Goal: Task Accomplishment & Management: Use online tool/utility

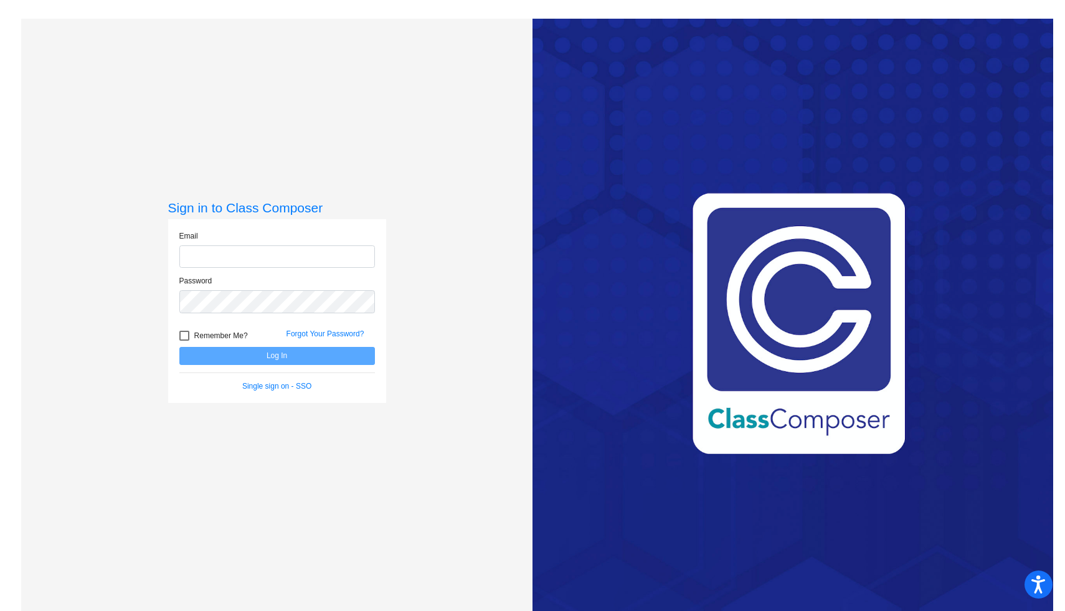
type input "[EMAIL_ADDRESS][DOMAIN_NAME]"
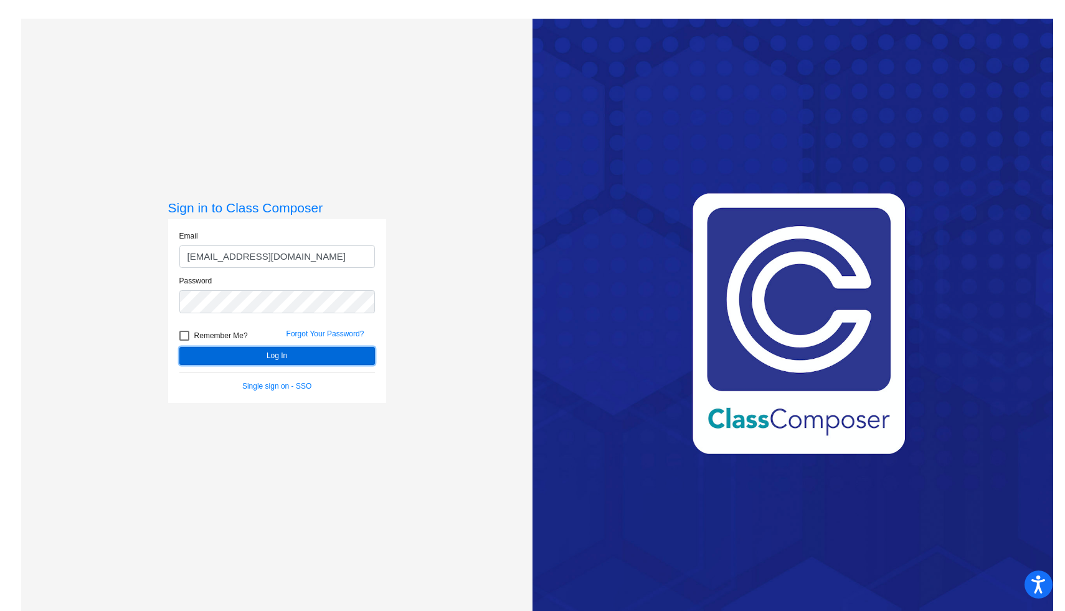
click at [296, 357] on button "Log In" at bounding box center [276, 356] width 195 height 18
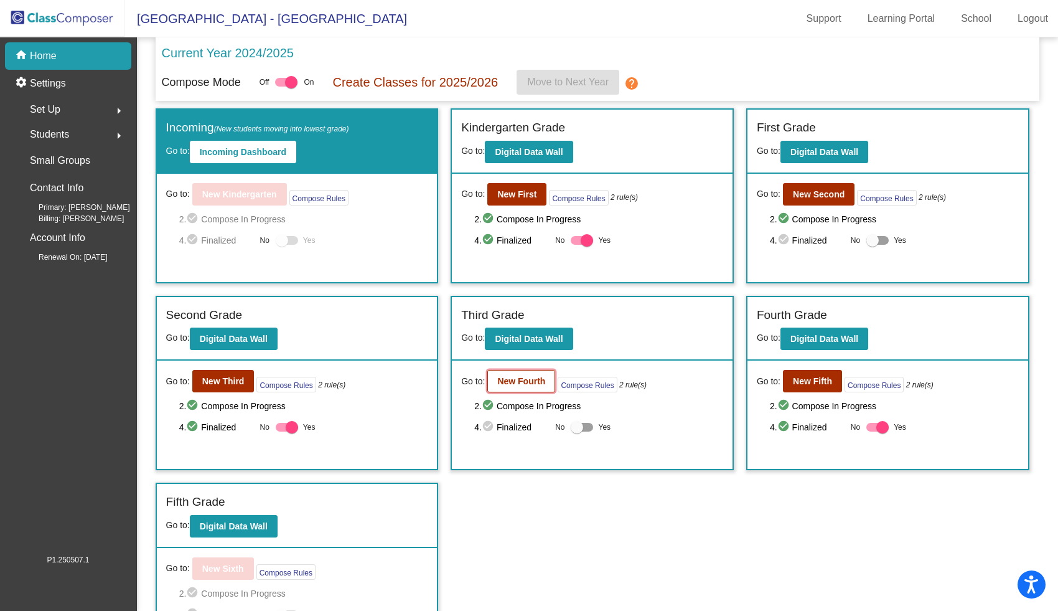
click at [520, 382] on b "New Fourth" at bounding box center [521, 381] width 48 height 10
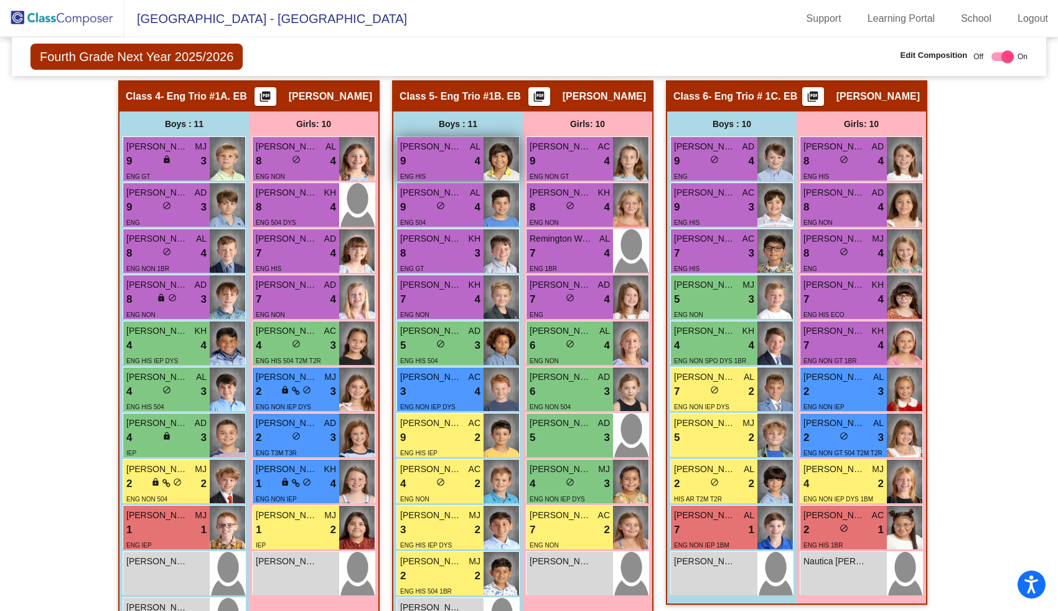
scroll to position [1063, 0]
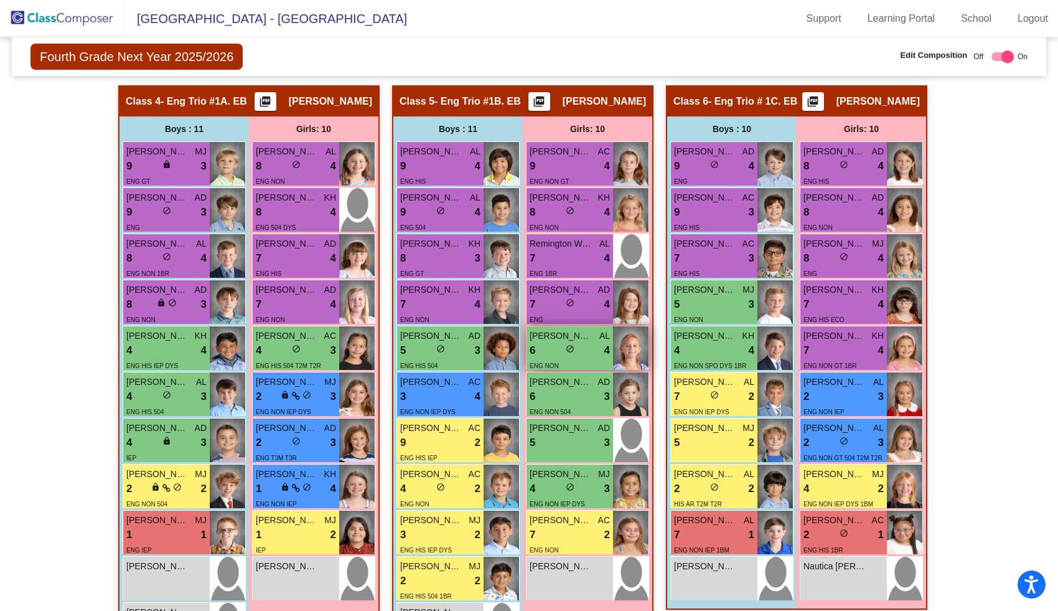
click at [578, 352] on div "6 lock do_not_disturb_alt 4" at bounding box center [570, 350] width 80 height 16
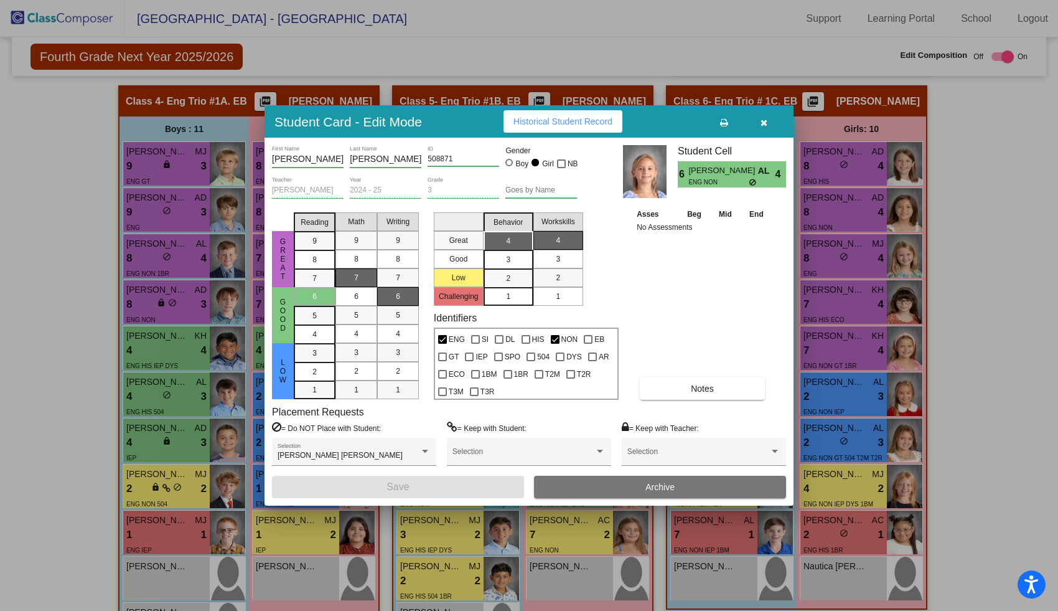
click at [761, 127] on button "button" at bounding box center [764, 121] width 40 height 22
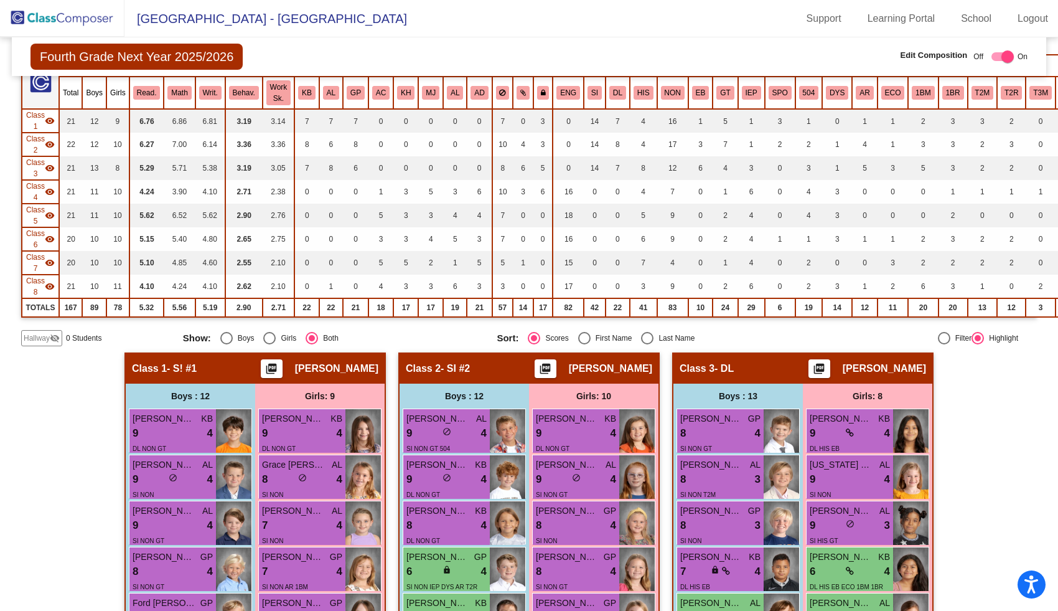
scroll to position [0, 0]
